Goal: Task Accomplishment & Management: Manage account settings

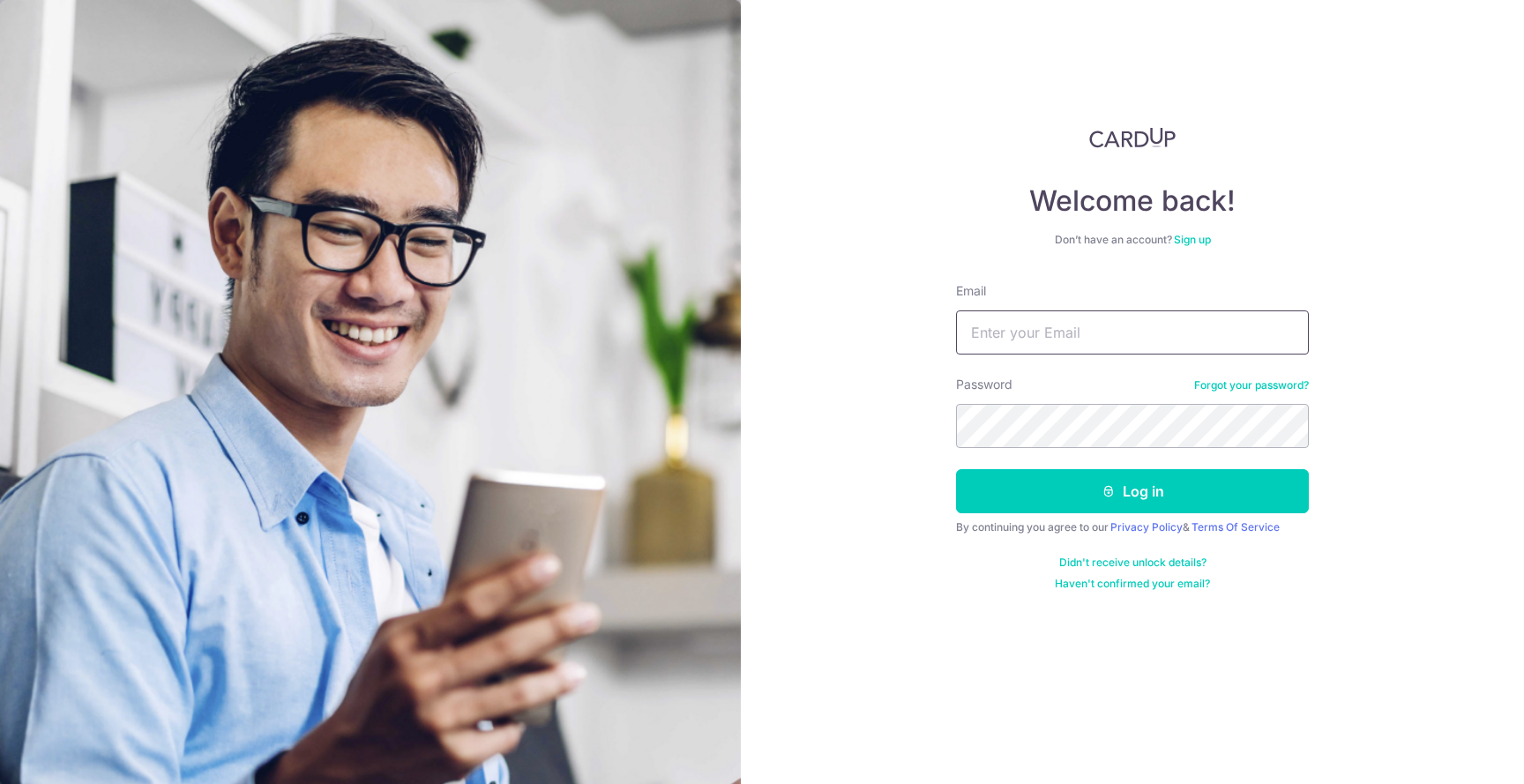
click at [1025, 333] on input "Email" at bounding box center [1132, 332] width 353 height 44
type input "[EMAIL_ADDRESS][DOMAIN_NAME]"
click at [956, 469] on button "Log in" at bounding box center [1132, 490] width 353 height 44
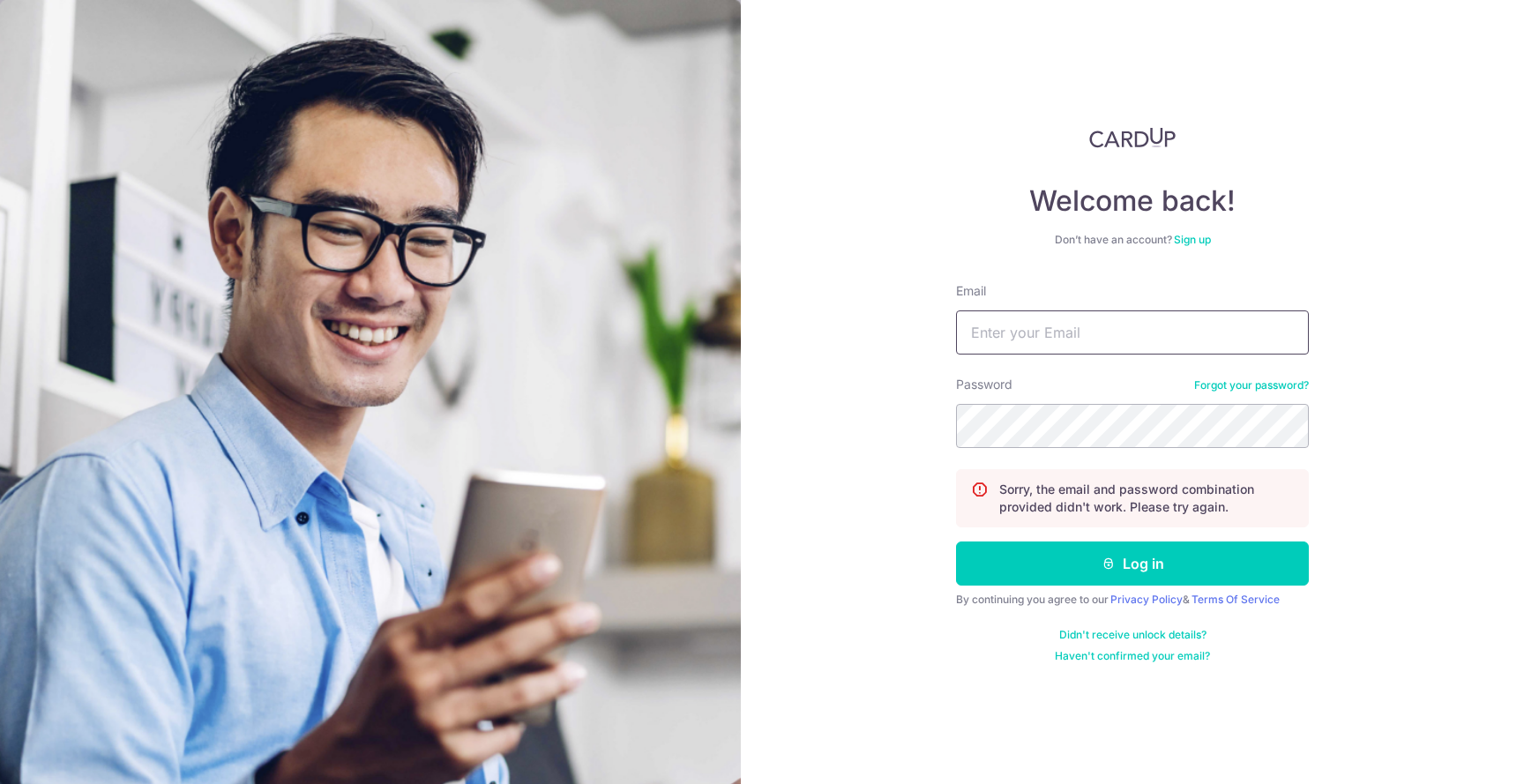
click at [1160, 334] on input "Email" at bounding box center [1132, 332] width 353 height 44
click at [1009, 343] on input "Email" at bounding box center [1132, 332] width 353 height 44
type input "lim.mingweii@gmail.com"
click at [956, 542] on button "Log in" at bounding box center [1132, 563] width 353 height 44
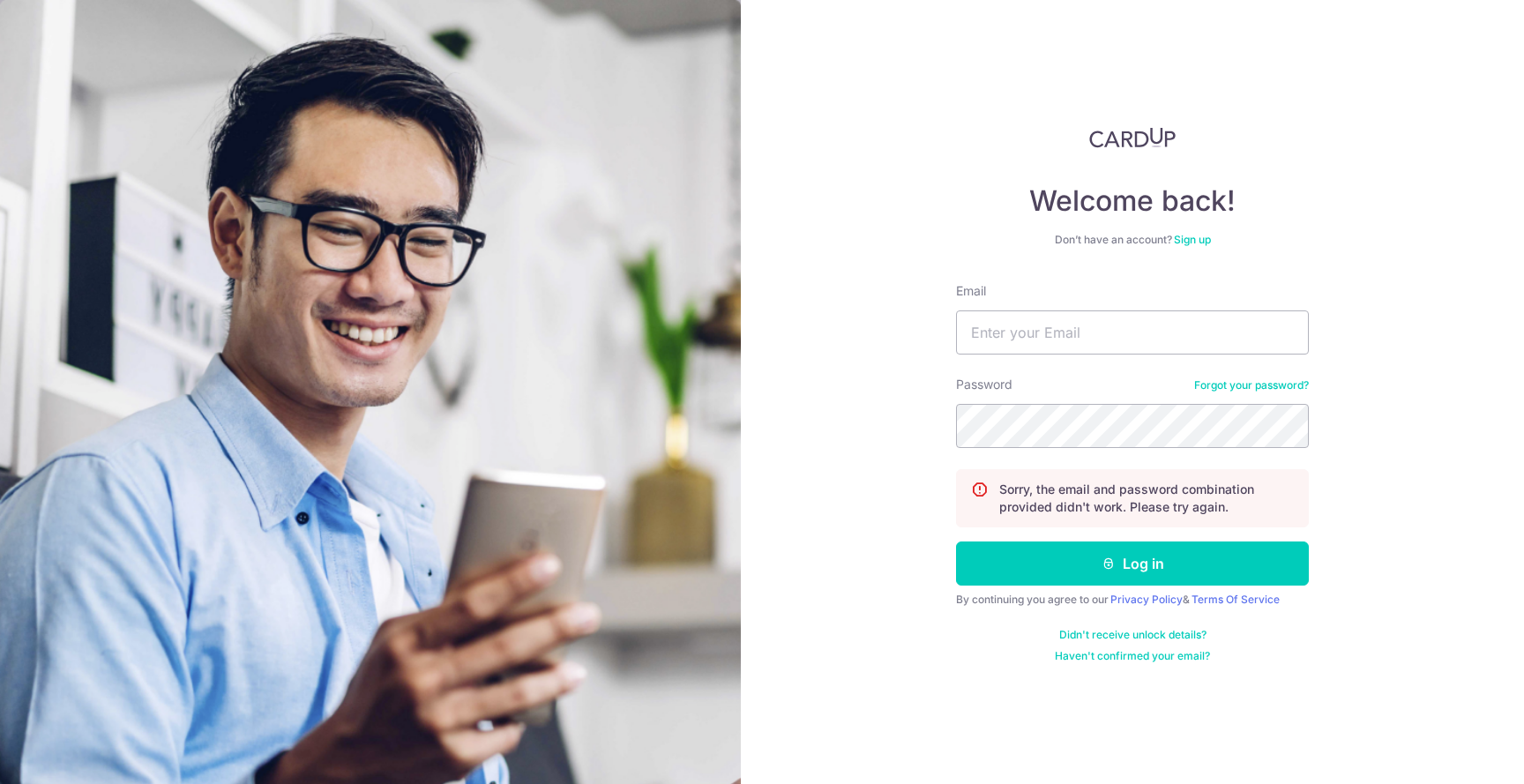
click at [1230, 388] on link "Forgot your password?" at bounding box center [1251, 385] width 114 height 14
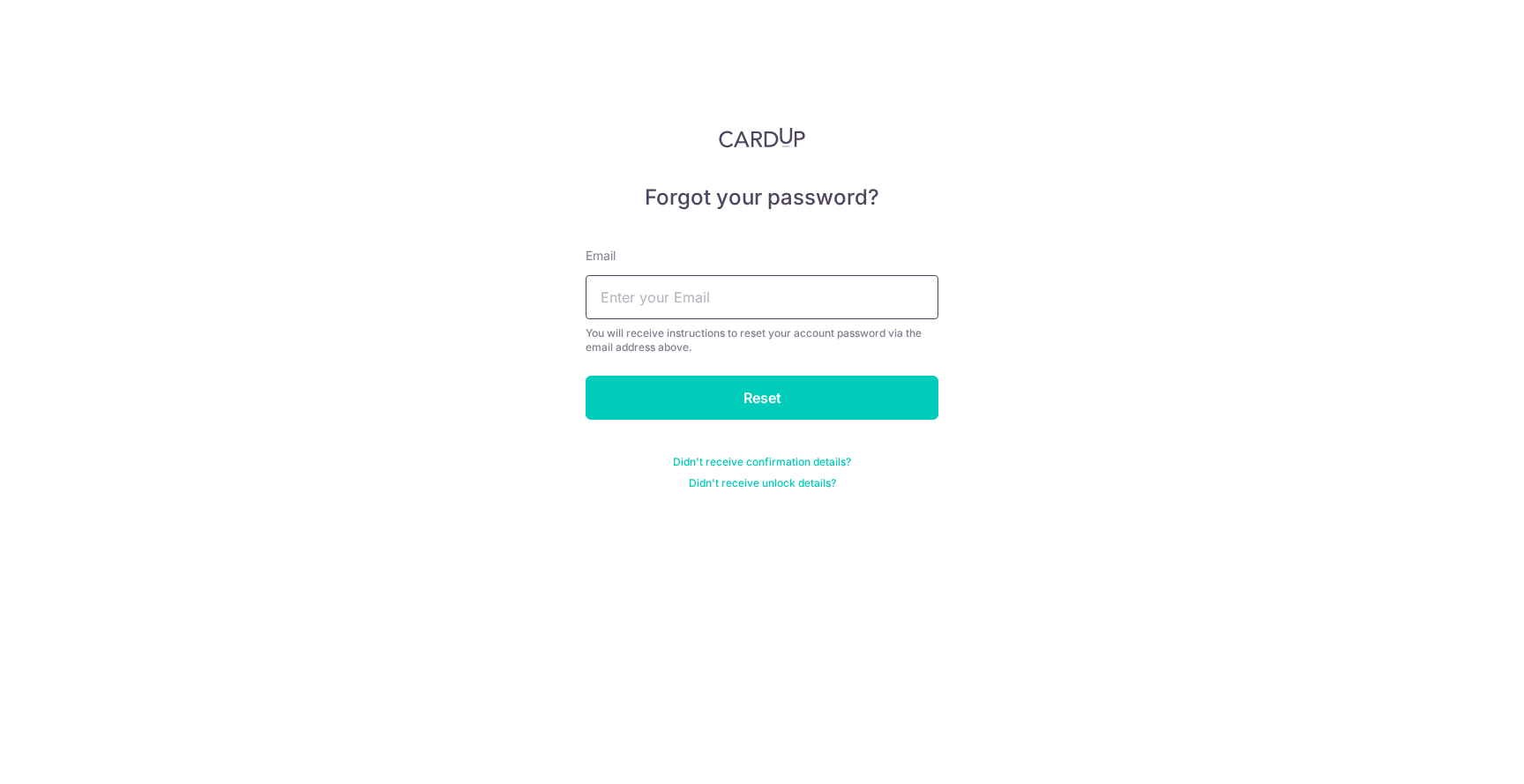
click at [777, 303] on input "text" at bounding box center [762, 296] width 353 height 44
type input "[EMAIL_ADDRESS][DOMAIN_NAME]"
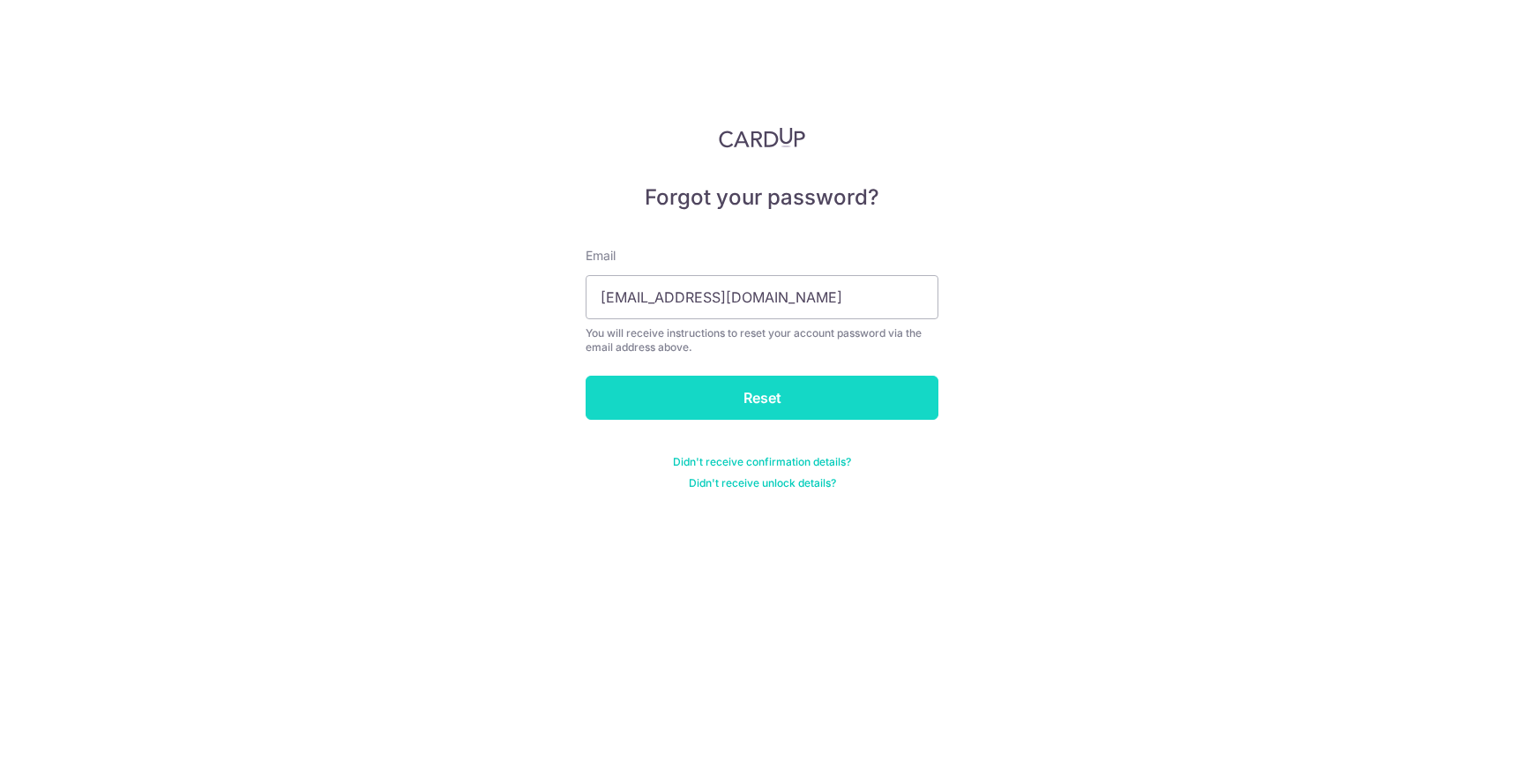
click at [761, 400] on input "Reset" at bounding box center [762, 397] width 353 height 44
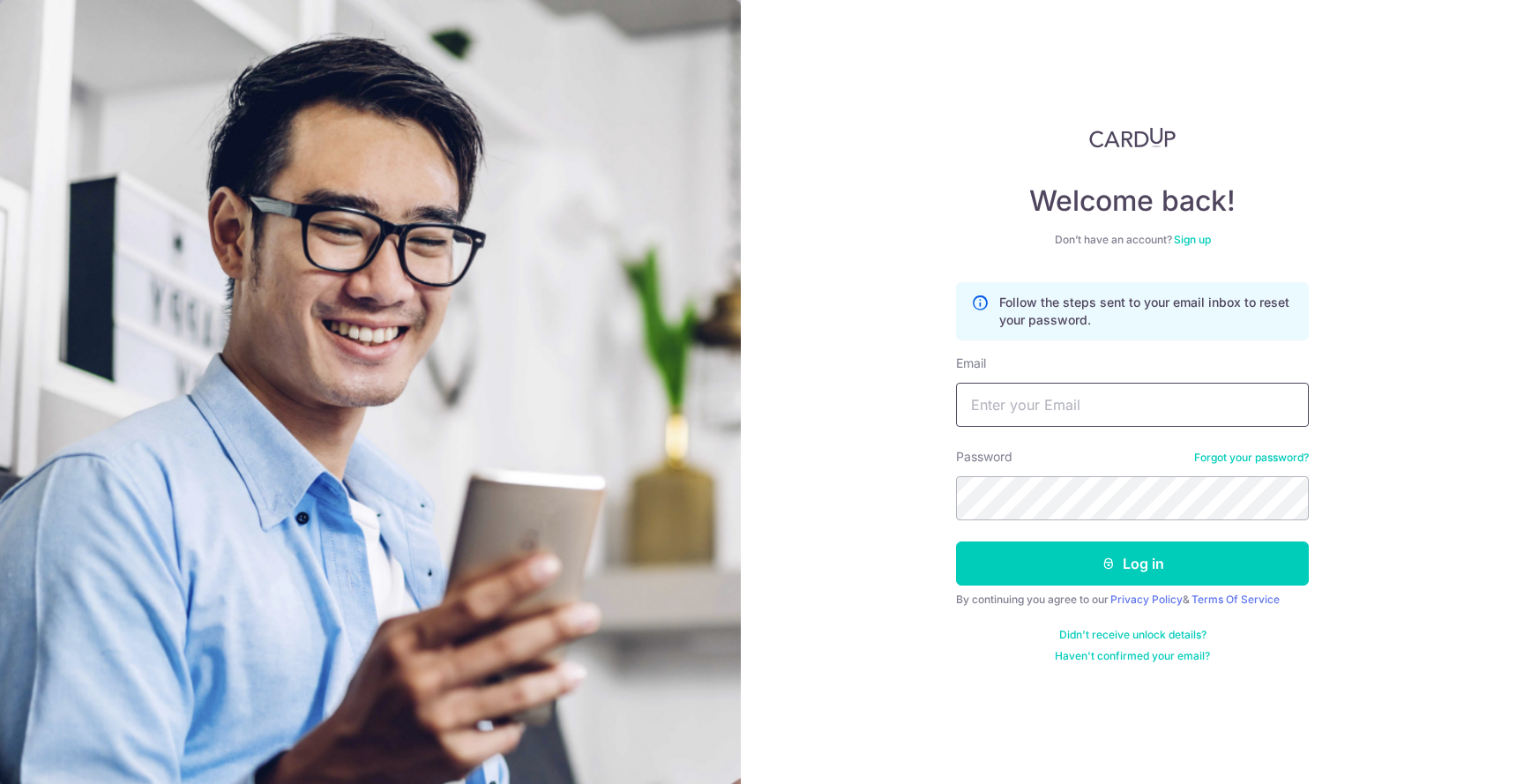
click at [1102, 400] on input "Email" at bounding box center [1132, 404] width 353 height 44
click at [1093, 421] on input "Email" at bounding box center [1132, 404] width 353 height 44
type input "[EMAIL_ADDRESS][DOMAIN_NAME]"
click at [956, 542] on button "Log in" at bounding box center [1132, 563] width 353 height 44
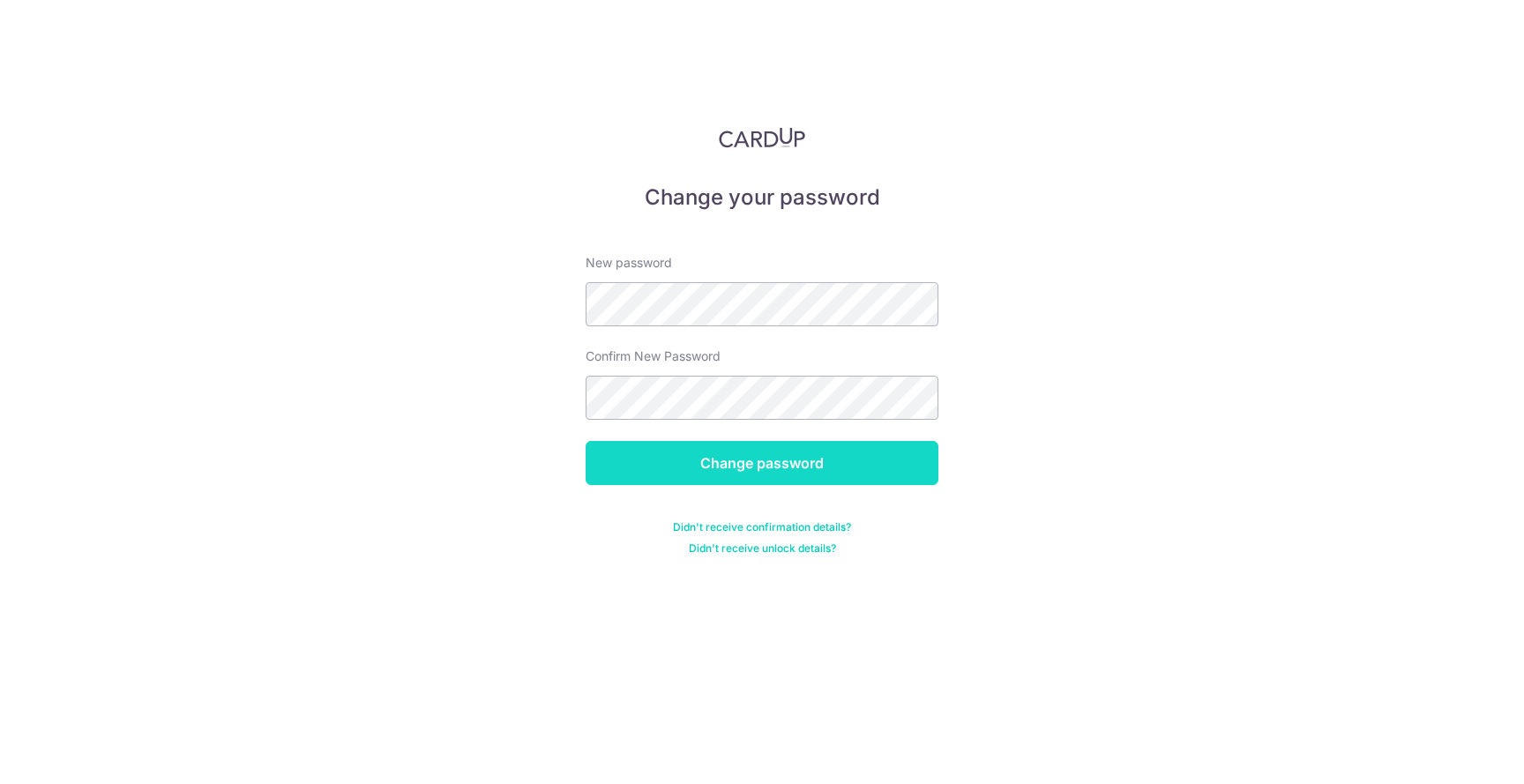
click at [725, 455] on input "Change password" at bounding box center [762, 463] width 353 height 44
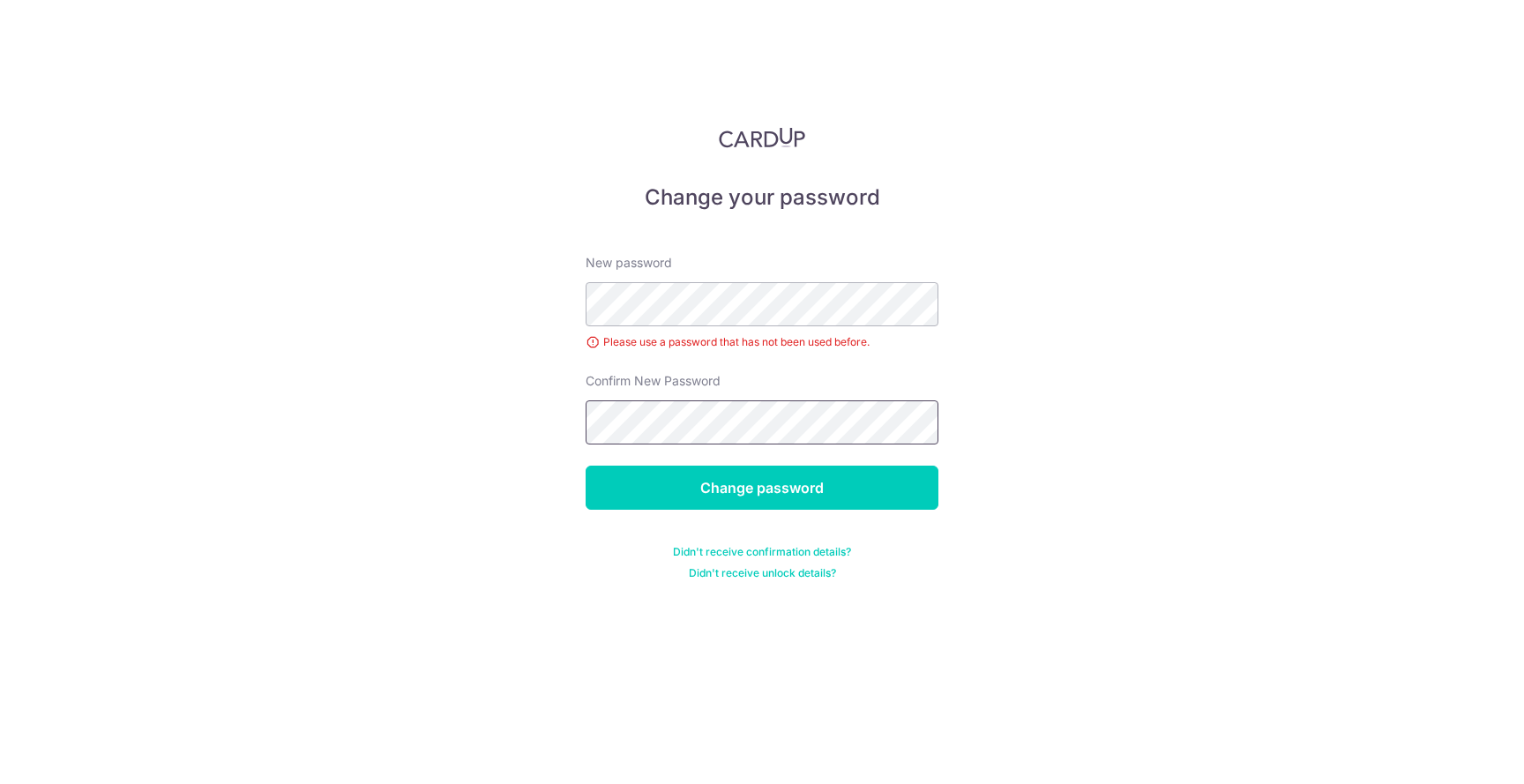
click at [585, 466] on input "Change password" at bounding box center [762, 488] width 353 height 44
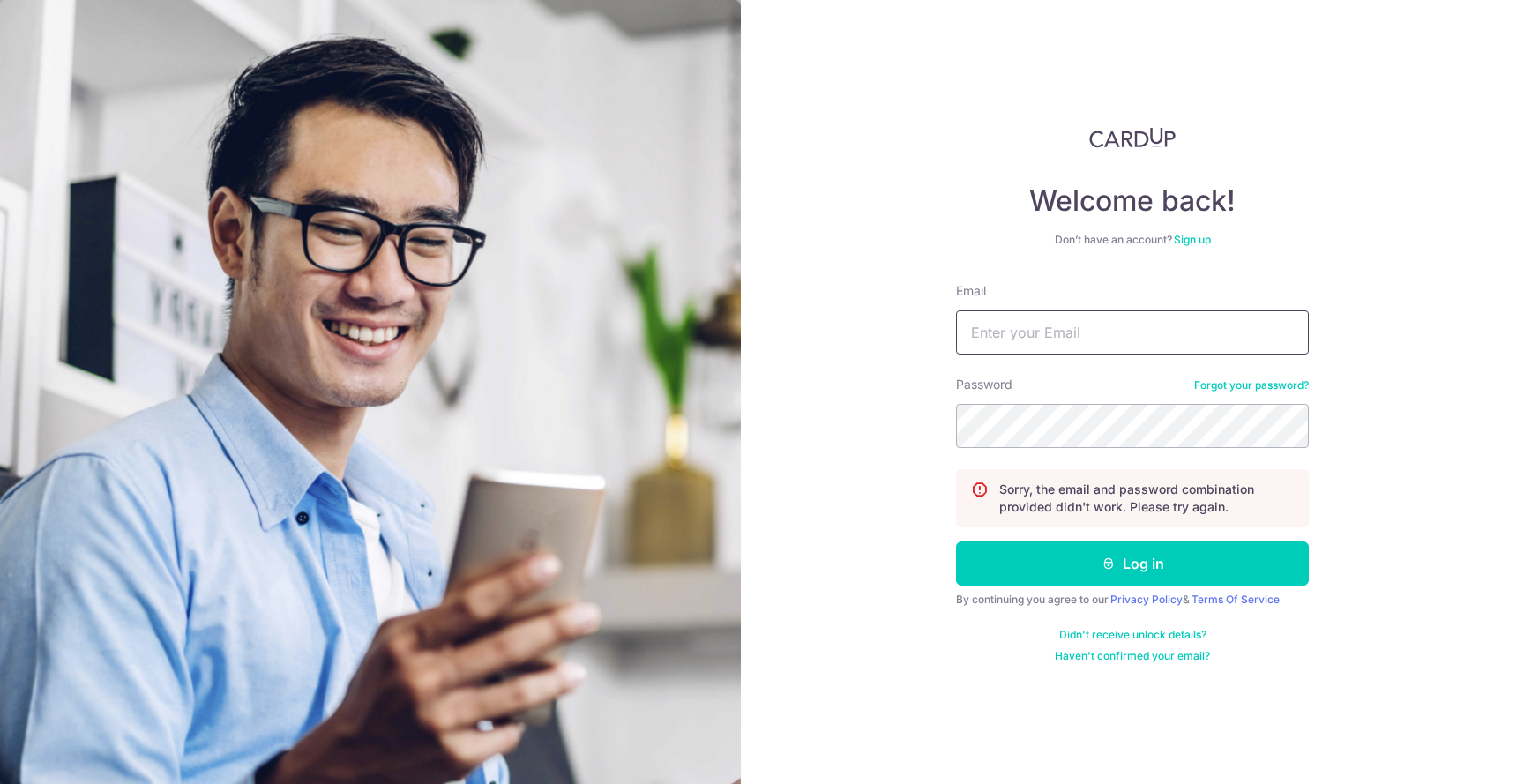
click at [1028, 344] on input "Email" at bounding box center [1132, 332] width 353 height 44
click at [1016, 330] on input "Email" at bounding box center [1132, 332] width 353 height 44
type input "[EMAIL_ADDRESS][DOMAIN_NAME]"
click at [956, 542] on button "Log in" at bounding box center [1132, 563] width 353 height 44
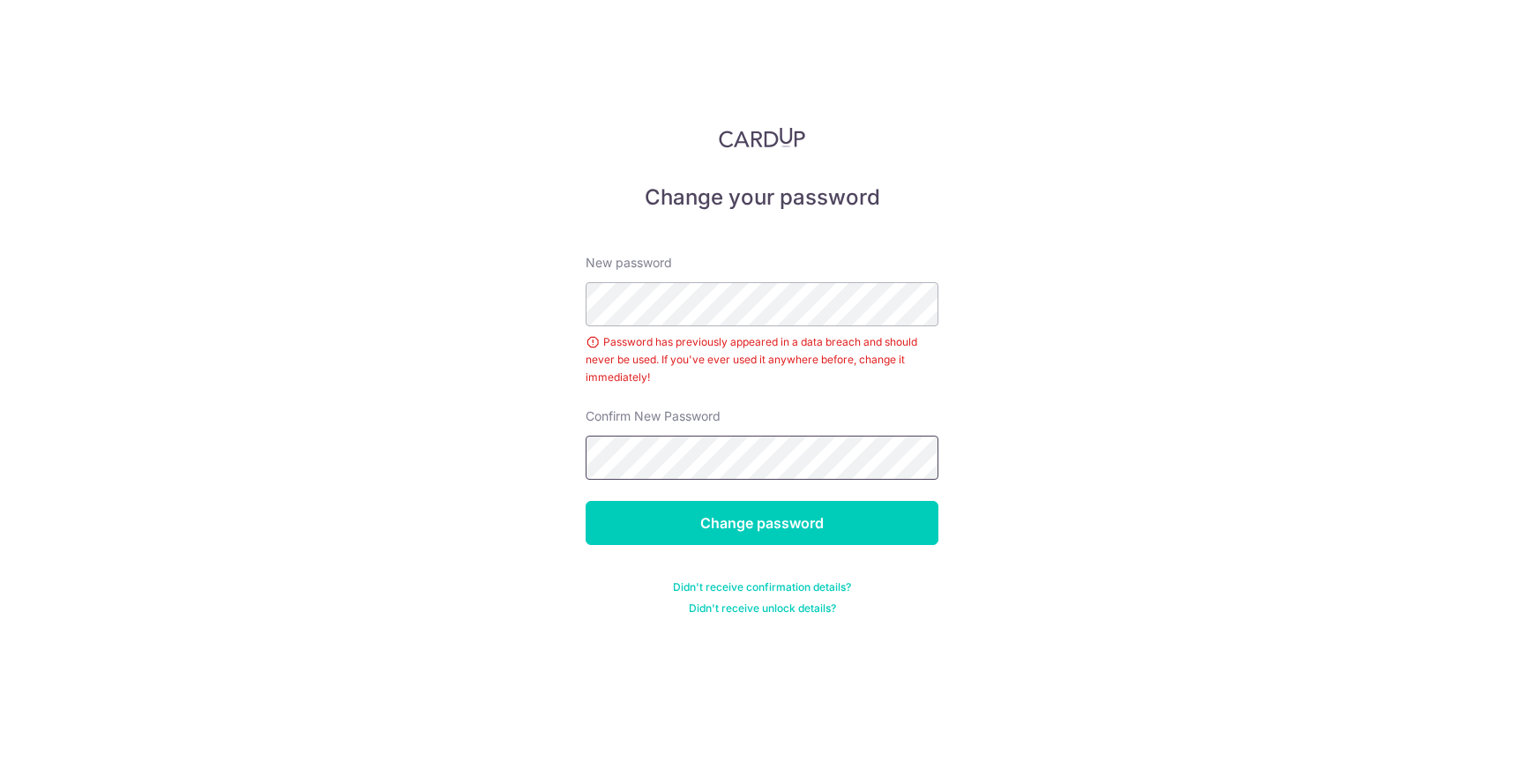
click at [585, 500] on input "Change password" at bounding box center [762, 522] width 353 height 44
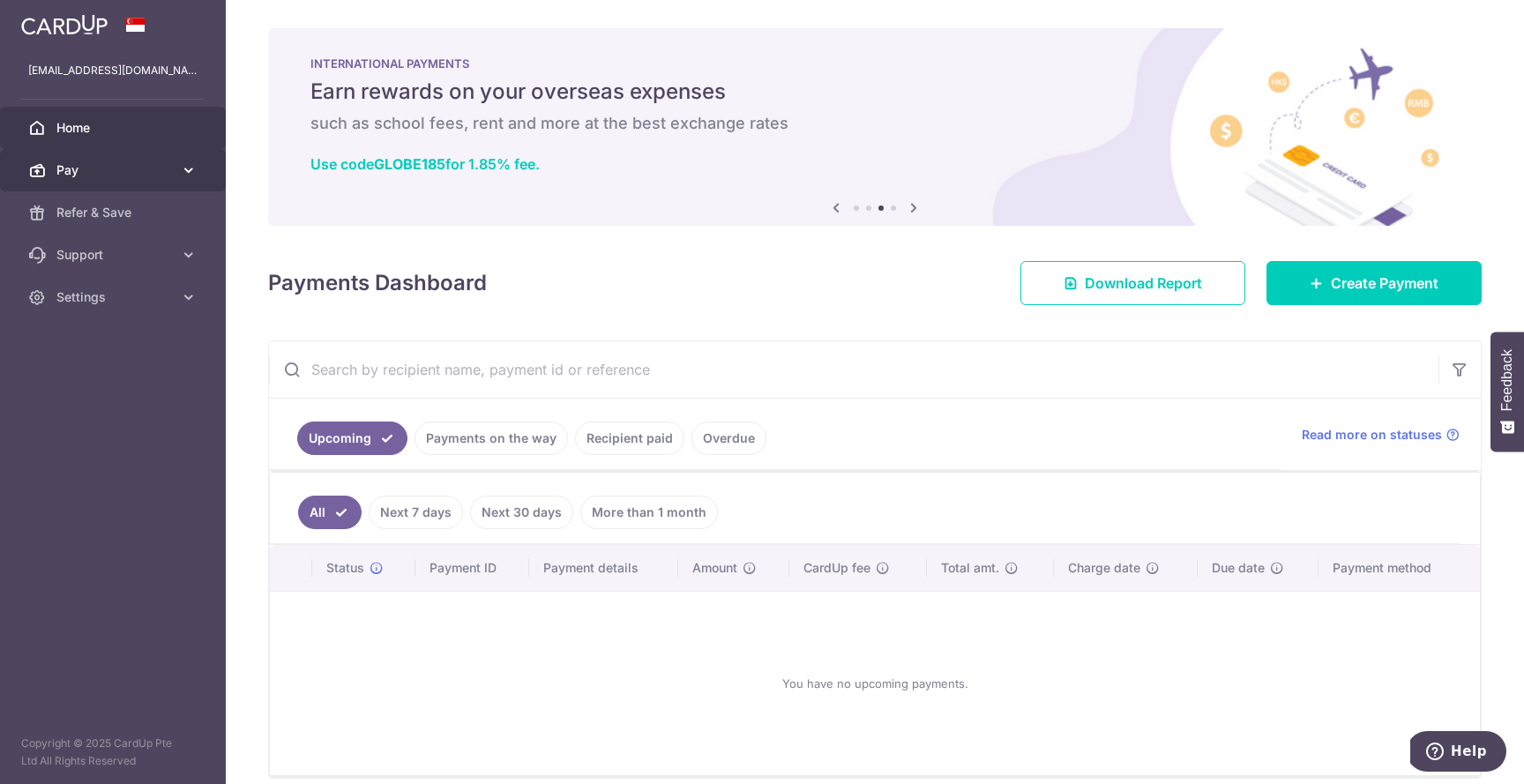
click at [89, 171] on span "Pay" at bounding box center [114, 170] width 116 height 18
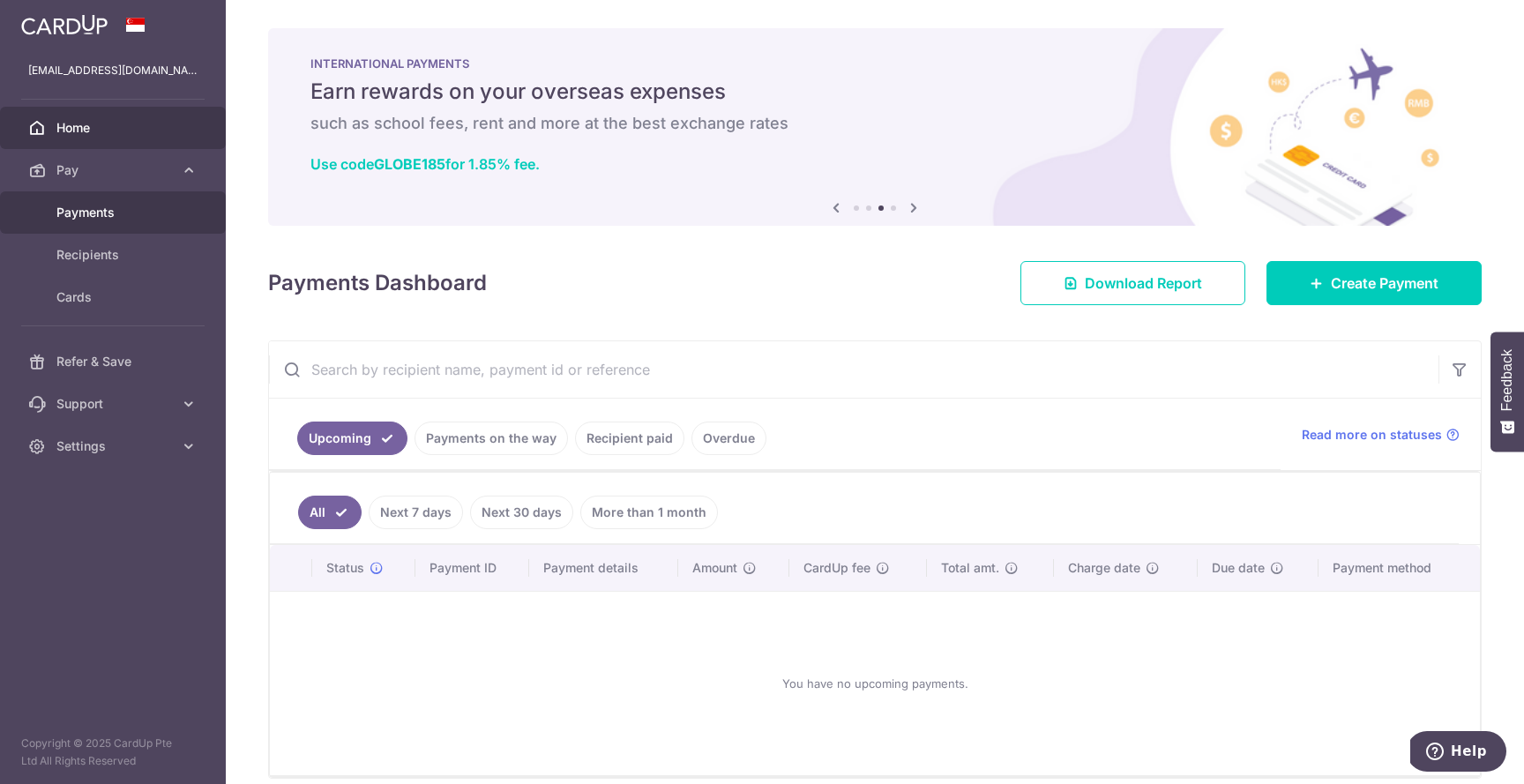
click at [117, 218] on span "Payments" at bounding box center [114, 213] width 116 height 18
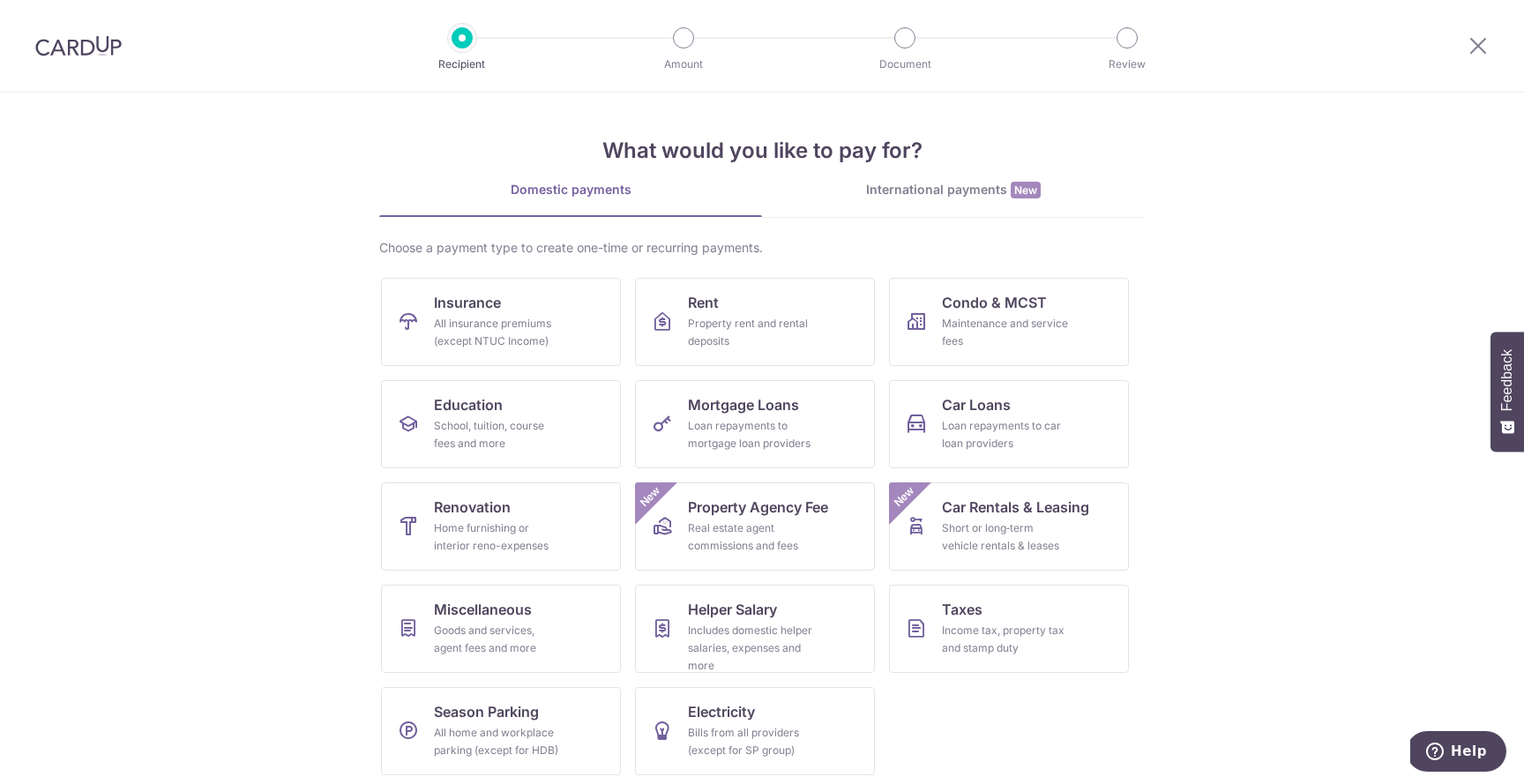
click at [74, 44] on img at bounding box center [79, 45] width 87 height 21
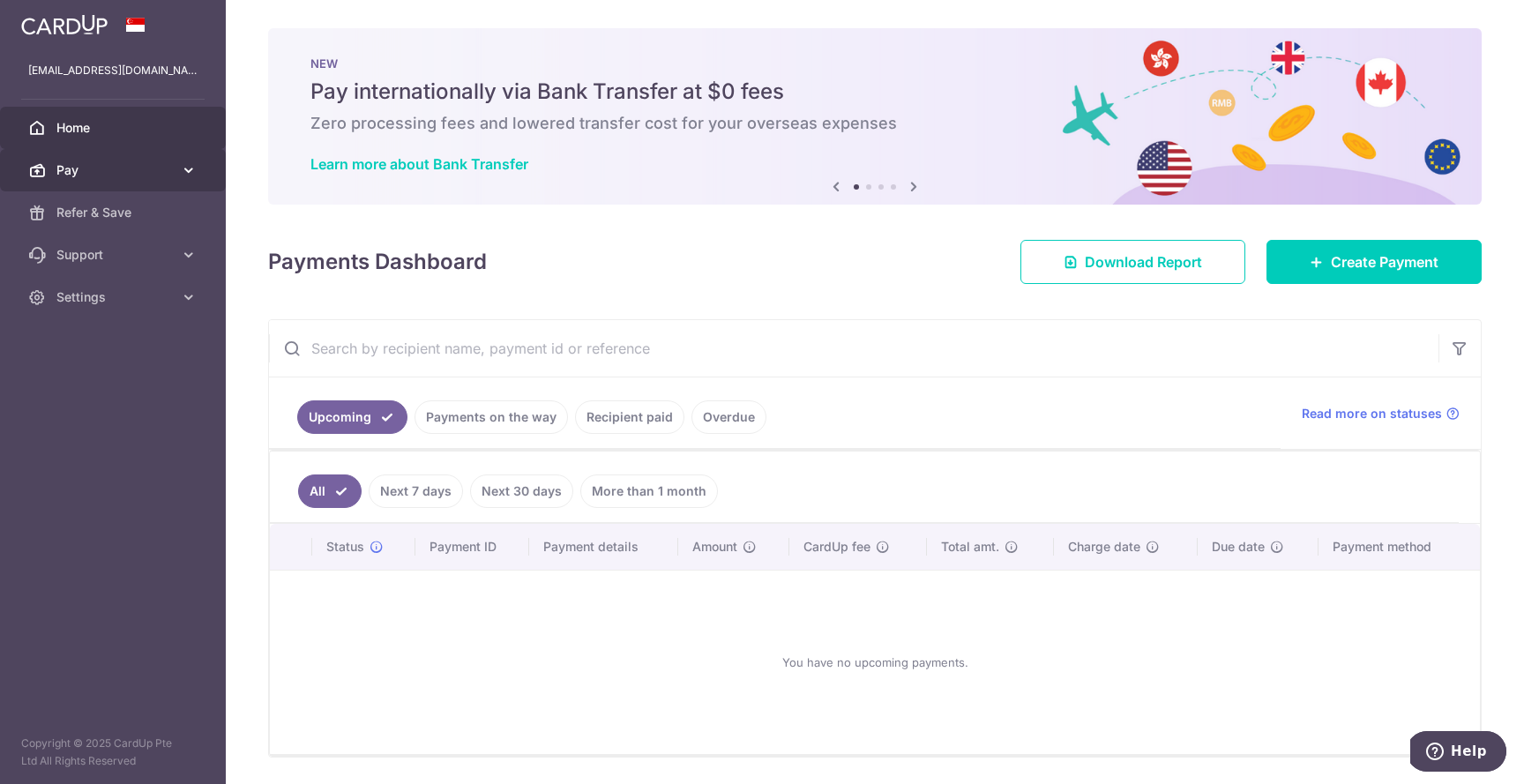
click at [196, 177] on icon at bounding box center [189, 170] width 18 height 18
click at [663, 427] on link "Recipient paid" at bounding box center [629, 417] width 109 height 33
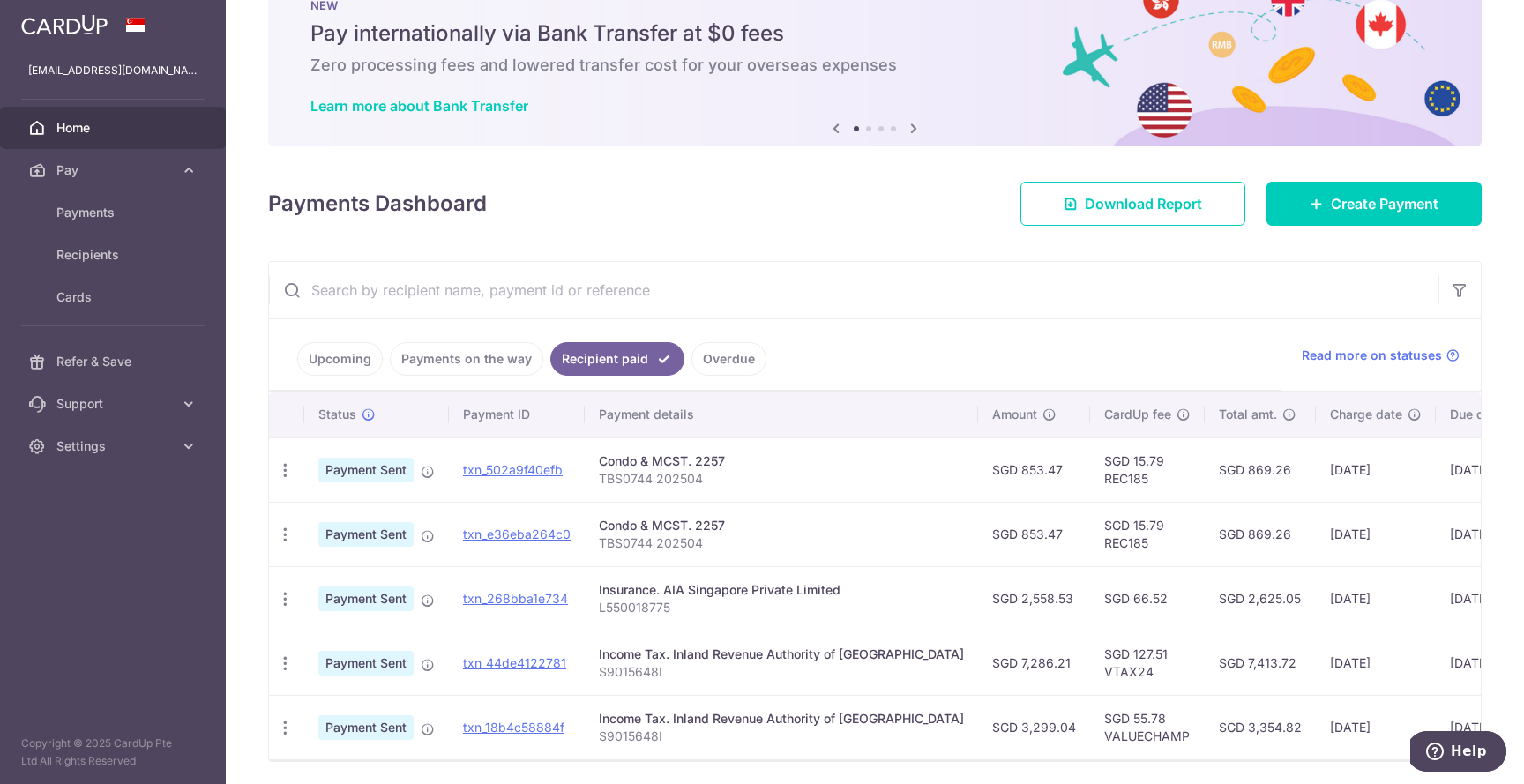
scroll to position [63, 0]
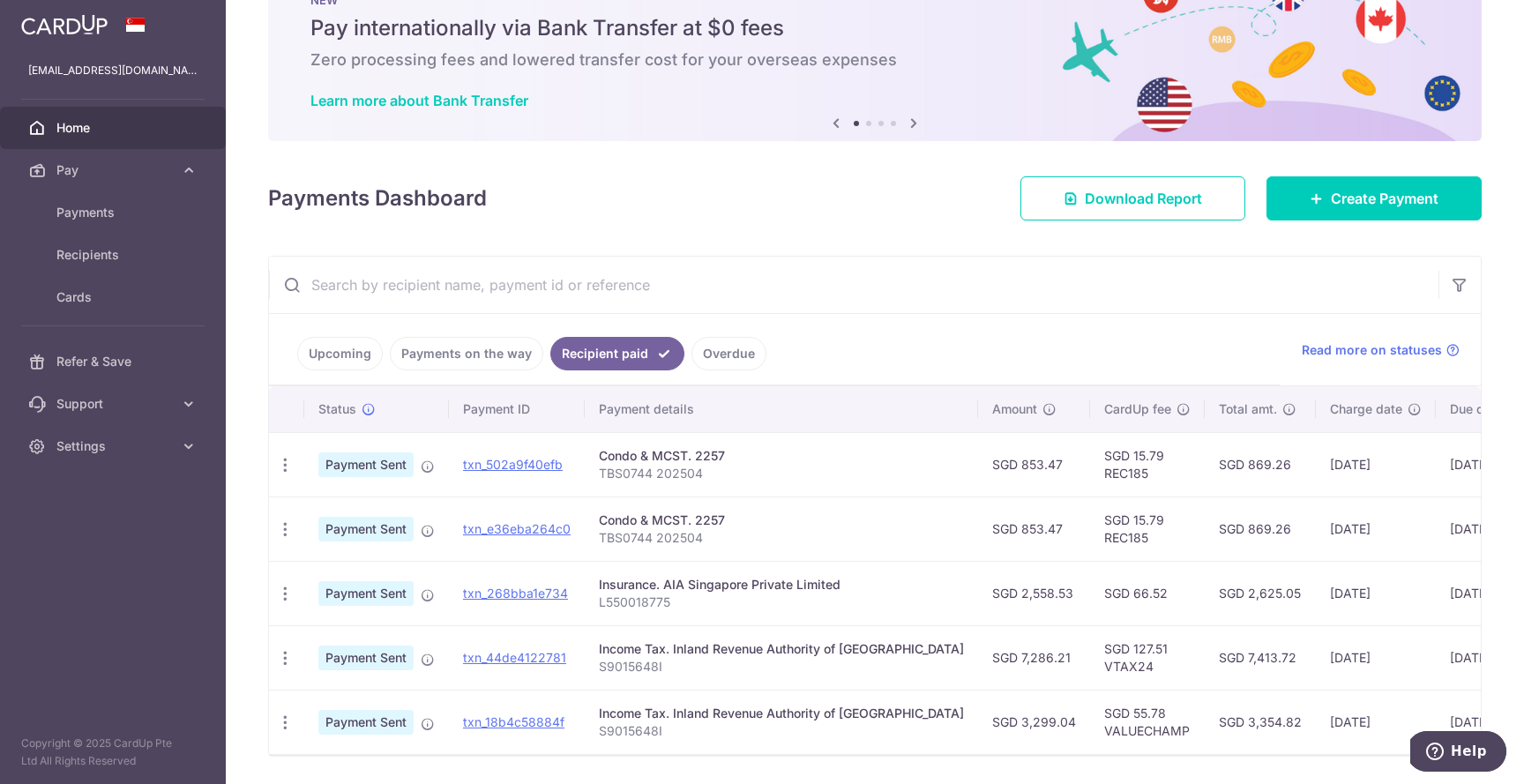
drag, startPoint x: 961, startPoint y: 464, endPoint x: 1004, endPoint y: 468, distance: 43.2
click at [1004, 468] on td "SGD 853.47" at bounding box center [1034, 464] width 112 height 64
drag, startPoint x: 998, startPoint y: 469, endPoint x: 972, endPoint y: 475, distance: 26.7
click at [995, 469] on td "SGD 853.47" at bounding box center [1034, 464] width 112 height 64
drag, startPoint x: 961, startPoint y: 465, endPoint x: 1002, endPoint y: 466, distance: 41.0
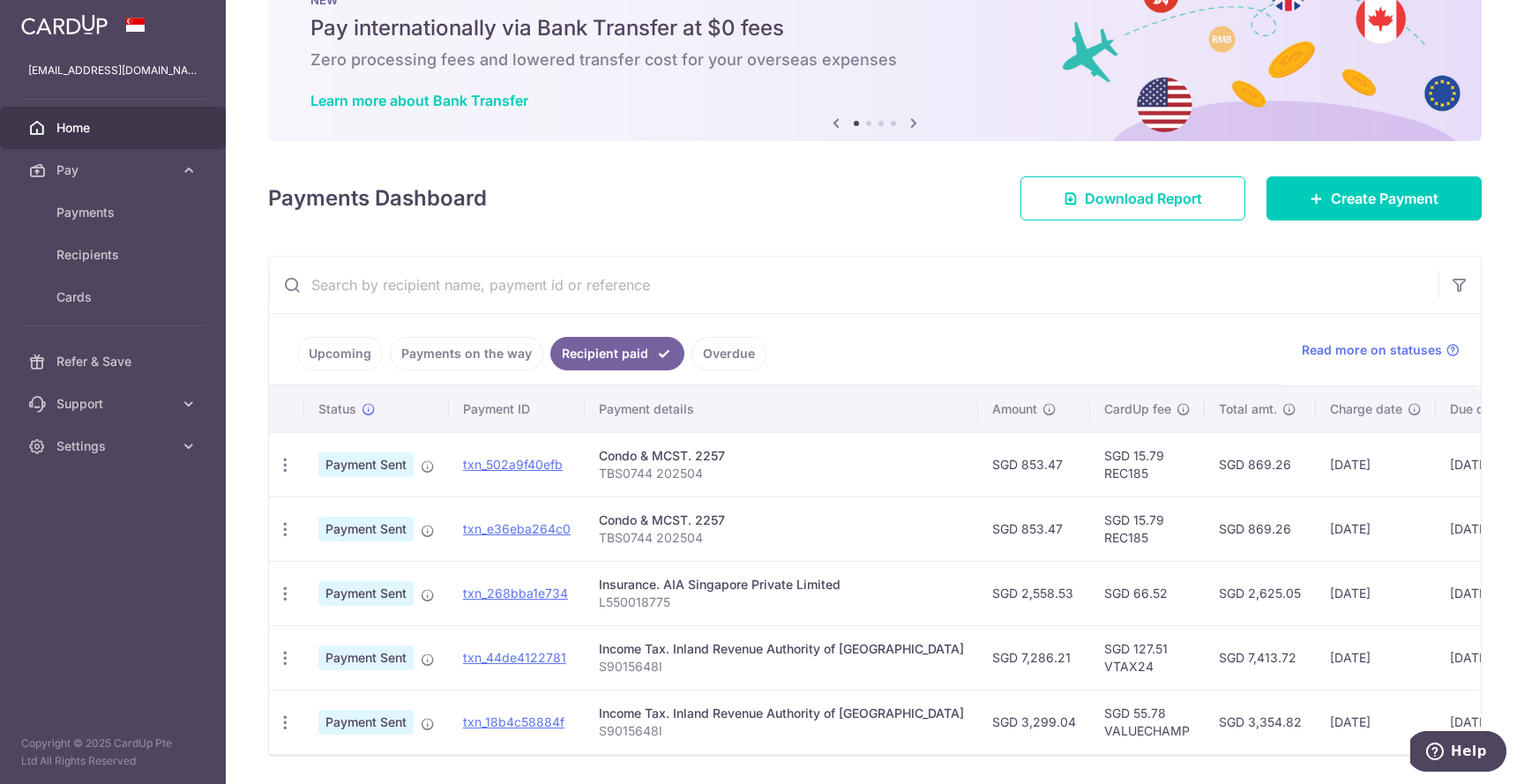
click at [1002, 466] on td "SGD 853.47" at bounding box center [1034, 464] width 112 height 64
copy td "853.47"
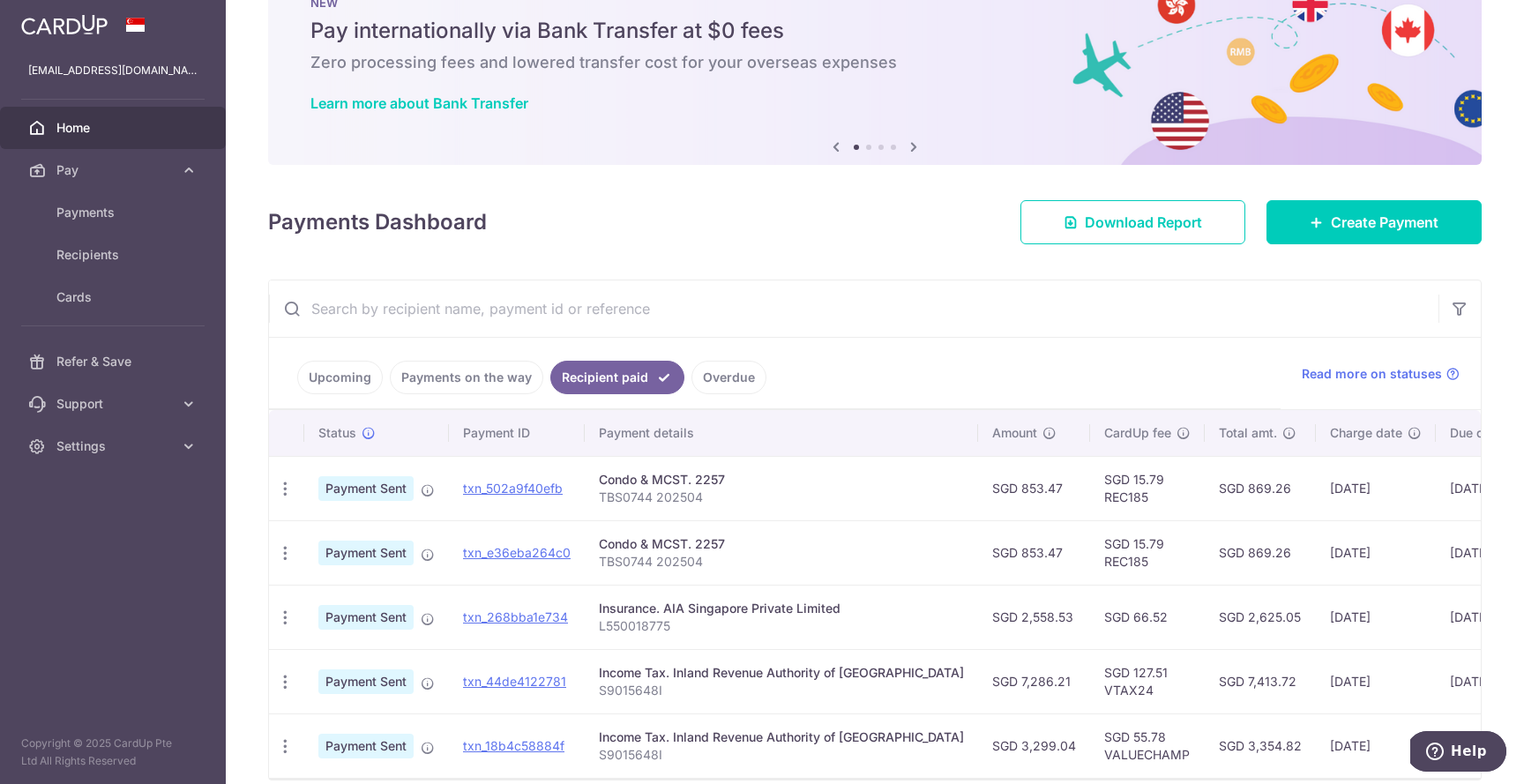
scroll to position [150, 0]
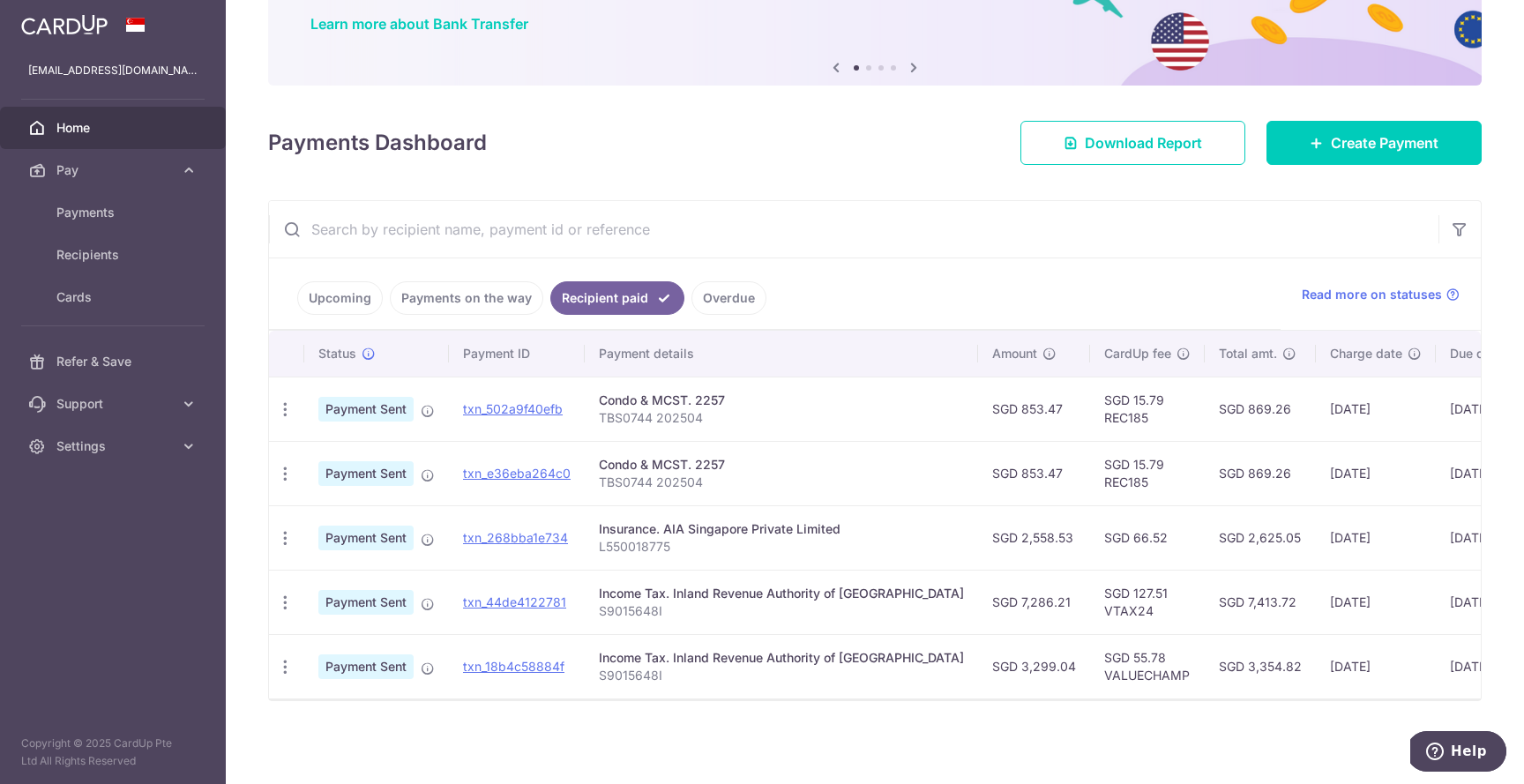
drag, startPoint x: 959, startPoint y: 526, endPoint x: 1011, endPoint y: 526, distance: 52.0
click at [1011, 526] on td "SGD 2,558.53" at bounding box center [1034, 537] width 112 height 64
copy td "2,558.53"
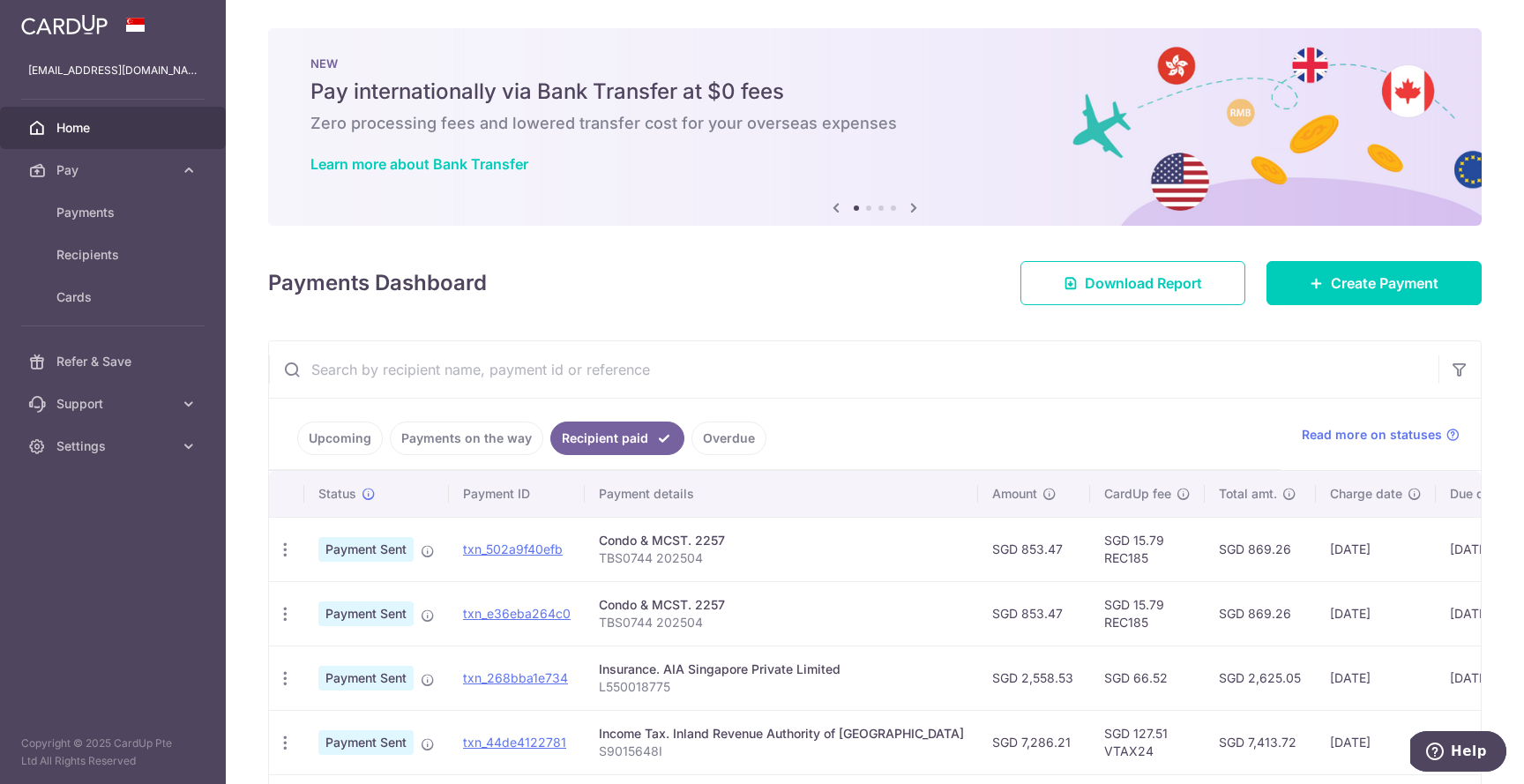
scroll to position [0, 0]
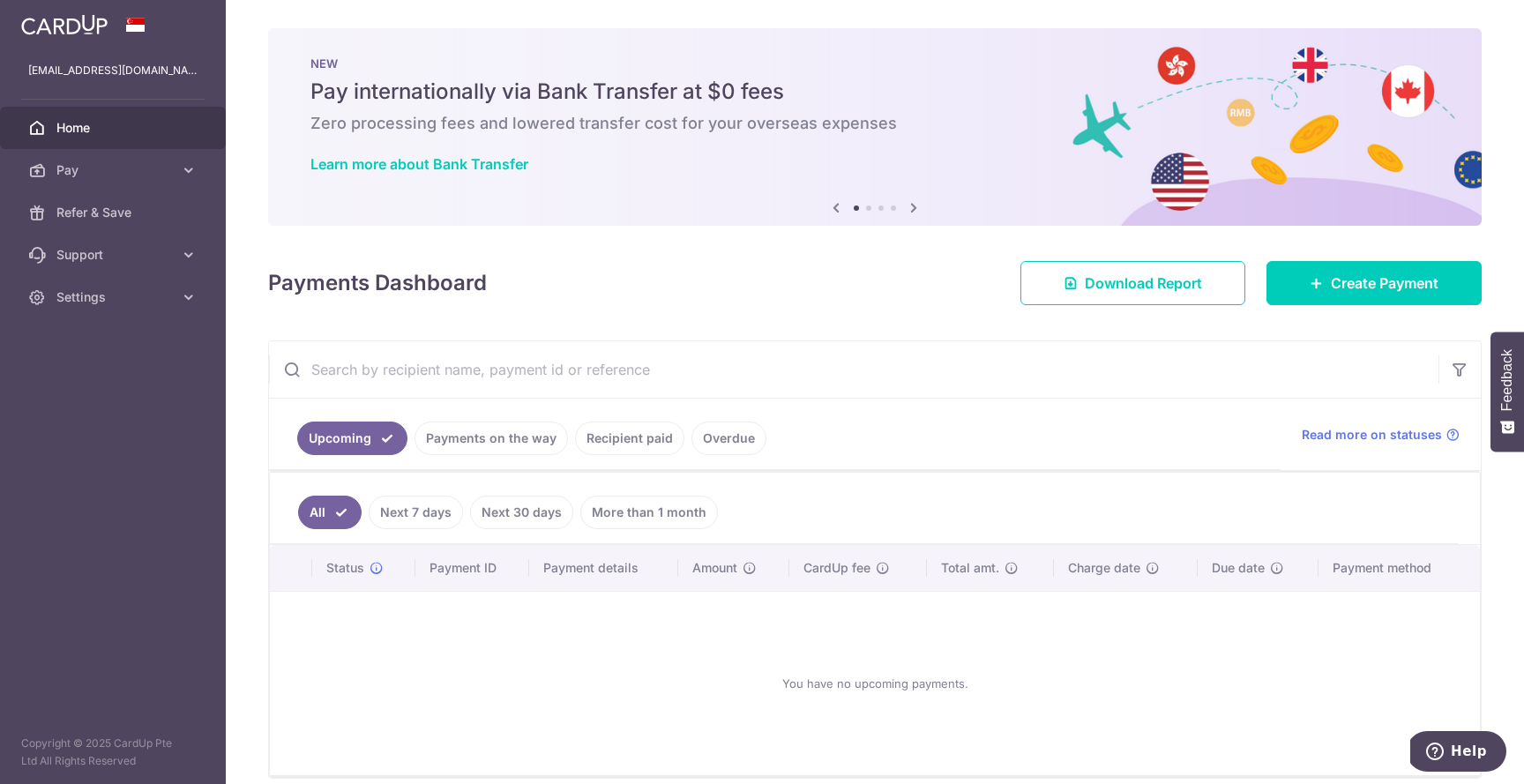
click at [69, 16] on img at bounding box center [64, 24] width 87 height 21
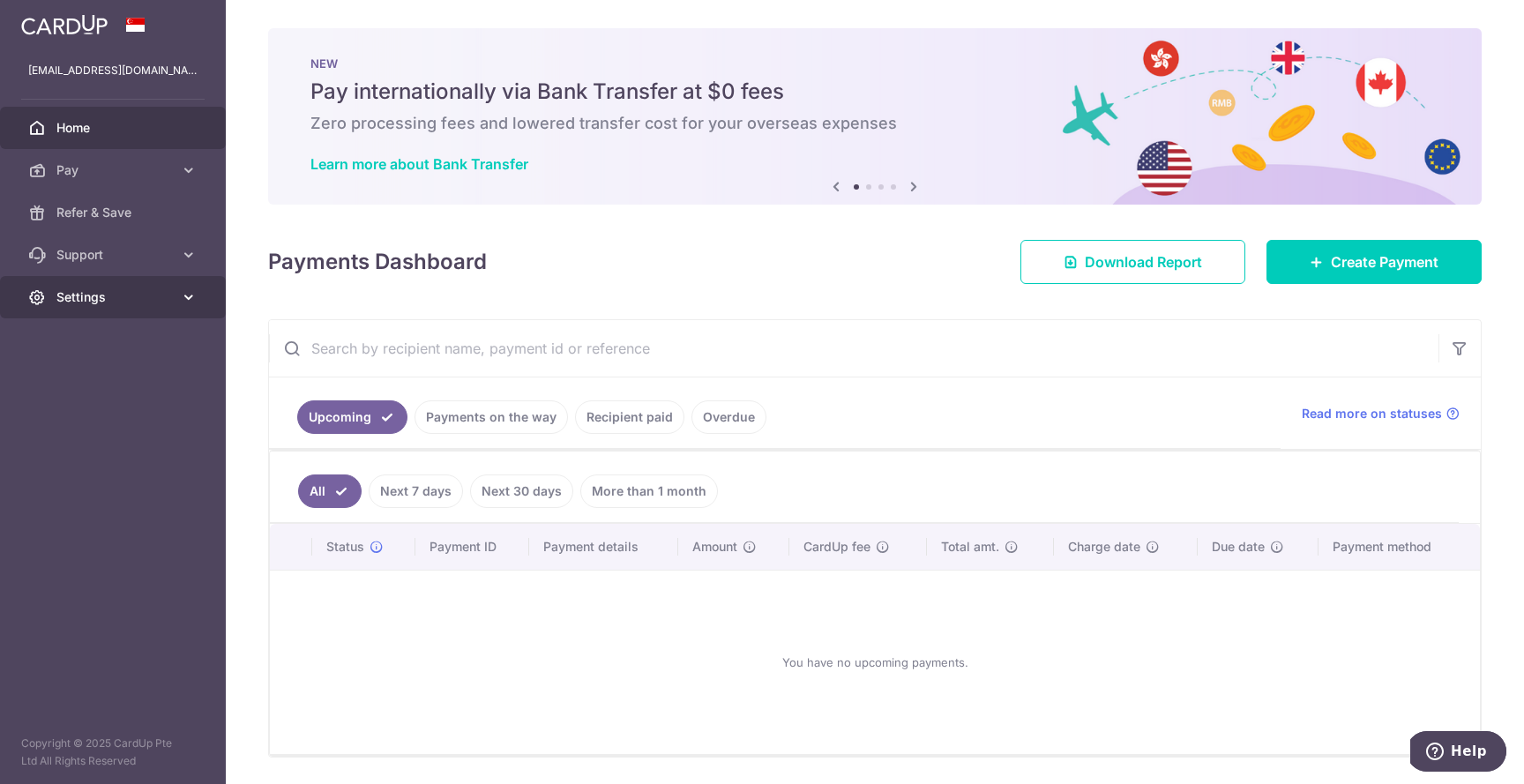
click at [148, 298] on span "Settings" at bounding box center [114, 297] width 116 height 18
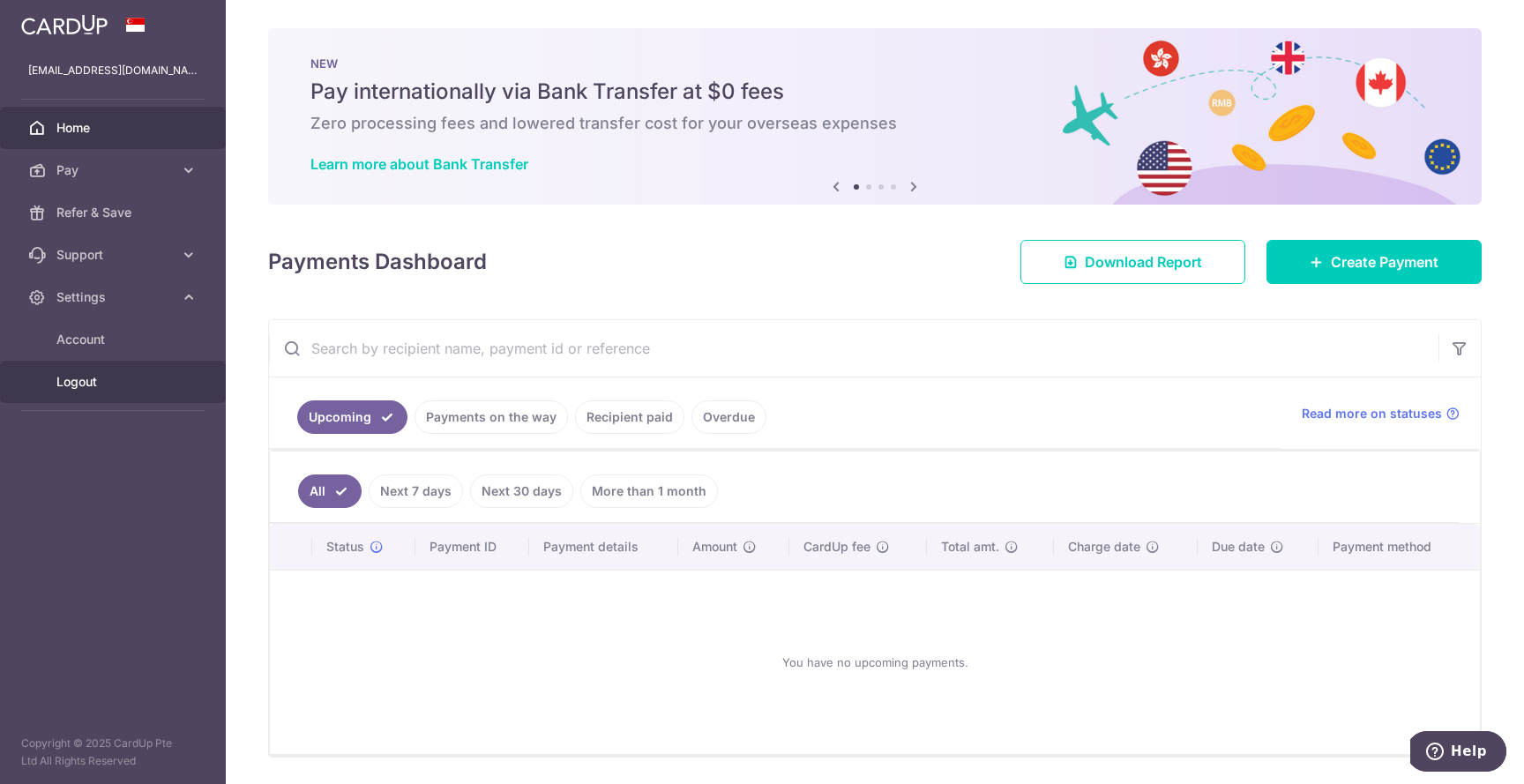
click at [98, 379] on span "Logout" at bounding box center [114, 382] width 116 height 18
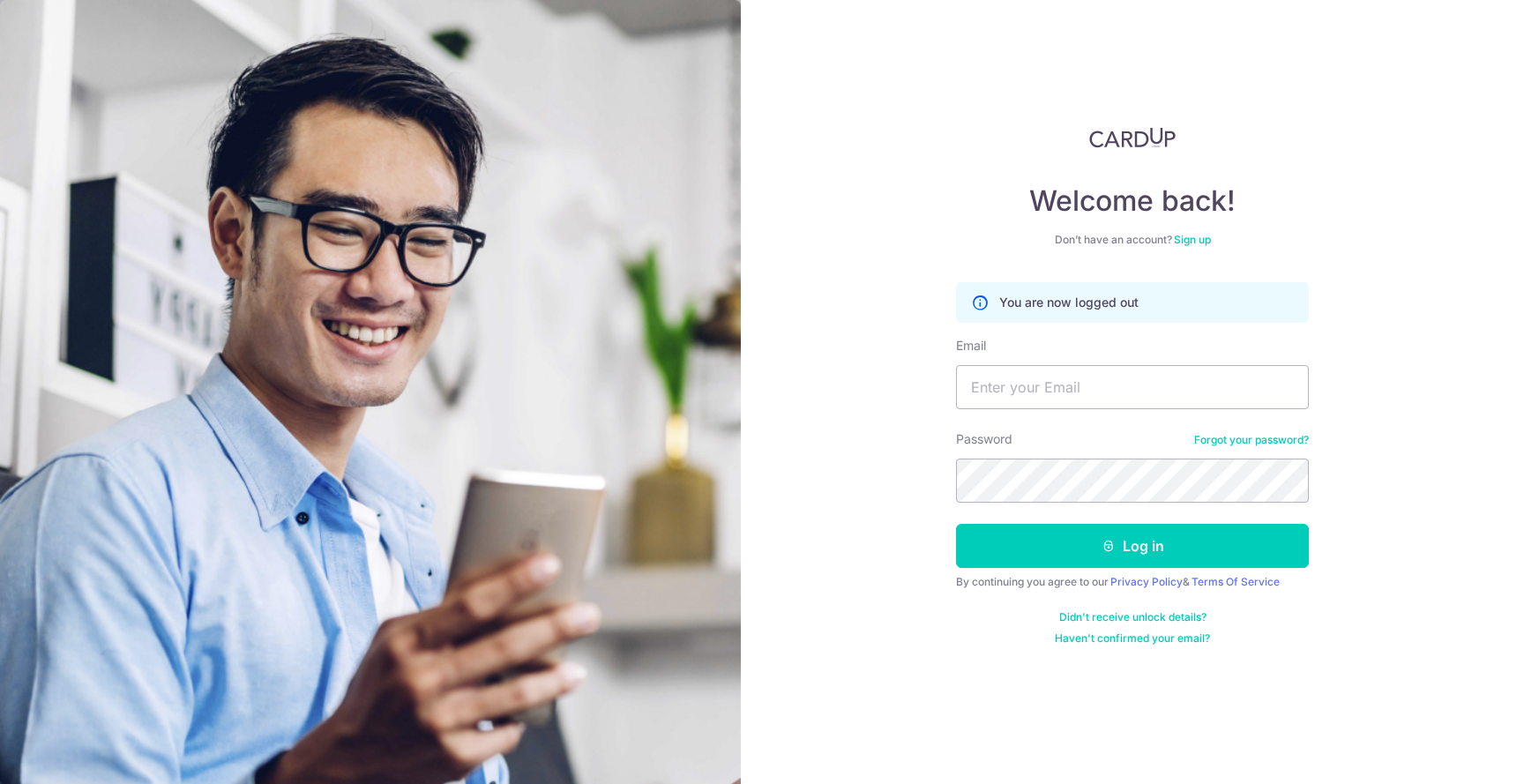
click at [1150, 394] on input "Email" at bounding box center [1132, 387] width 353 height 44
drag, startPoint x: 1146, startPoint y: 384, endPoint x: 1069, endPoint y: 392, distance: 77.4
click at [1145, 384] on input "Email" at bounding box center [1132, 387] width 353 height 44
click at [1068, 393] on input "Email" at bounding box center [1132, 387] width 353 height 44
click at [1348, 425] on div "Welcome back! Don’t have an account? Sign up You are now logged out Email Passw…" at bounding box center [1132, 392] width 783 height 784
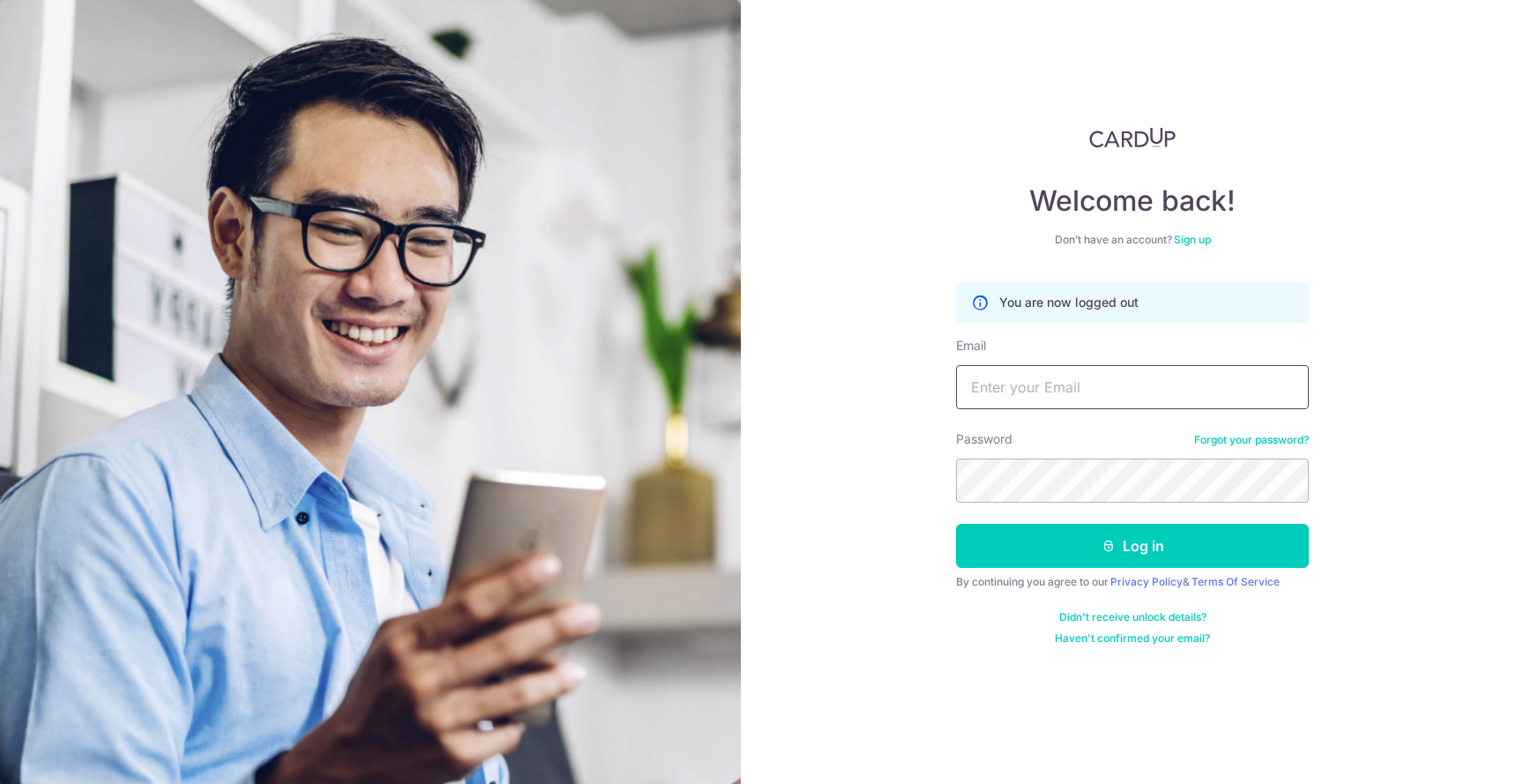
click at [1227, 398] on input "Email" at bounding box center [1132, 387] width 353 height 44
